Goal: Task Accomplishment & Management: Manage account settings

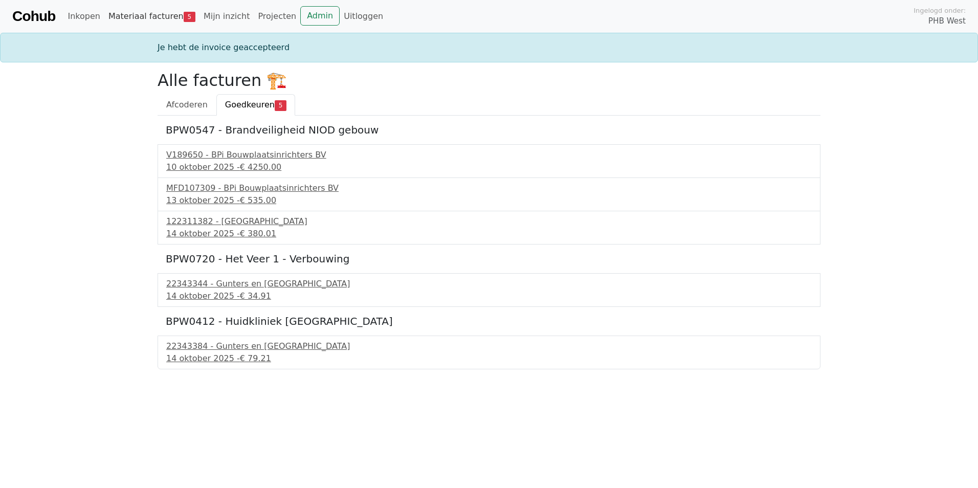
click at [154, 16] on link "Materiaal facturen 5" at bounding box center [151, 16] width 95 height 20
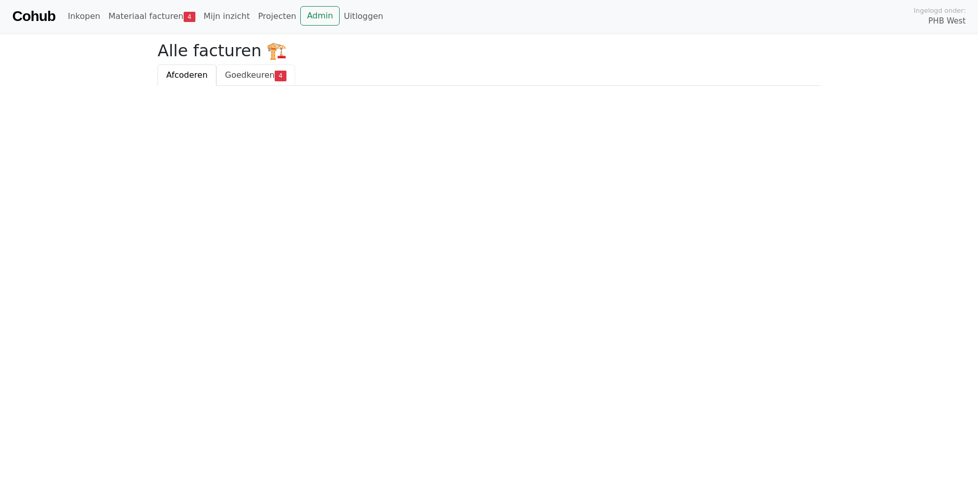
click at [244, 74] on span "Goedkeuren" at bounding box center [250, 75] width 50 height 10
